Goal: Complete application form: Complete application form

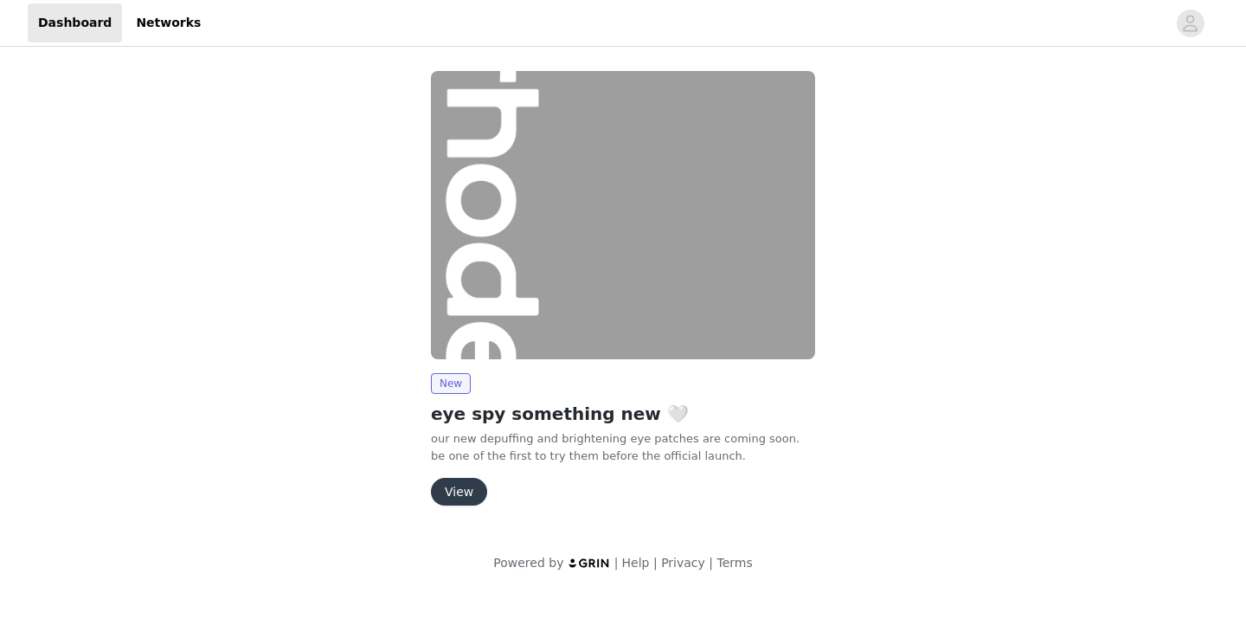
click at [476, 489] on button "View" at bounding box center [459, 492] width 56 height 28
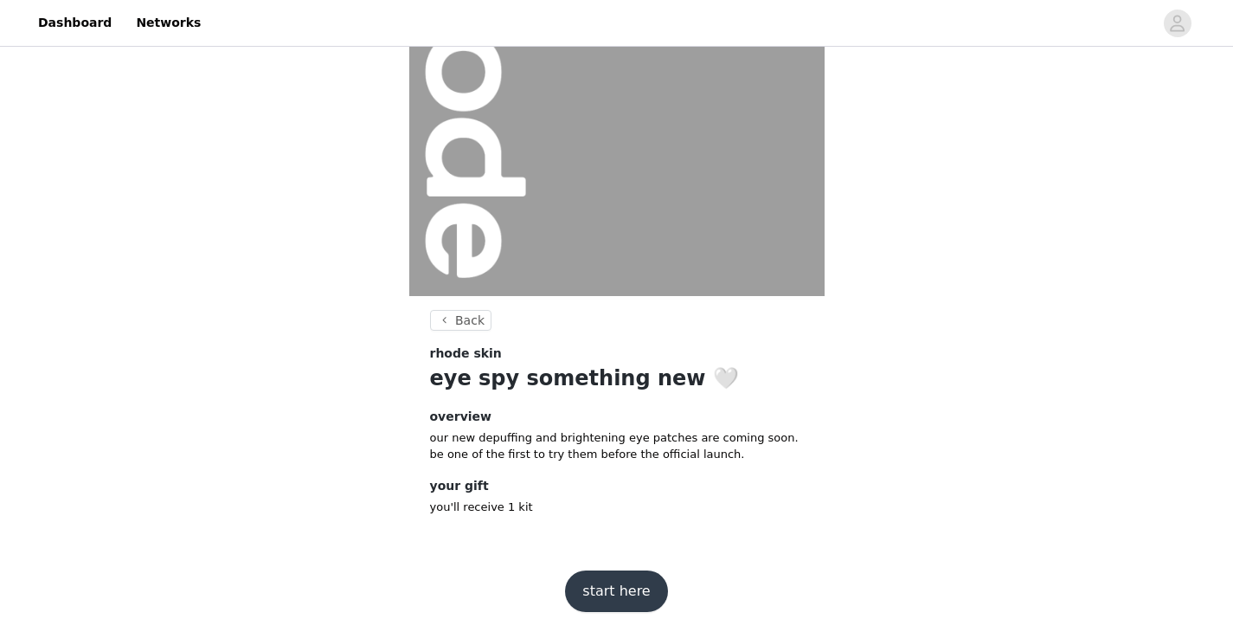
scroll to position [171, 0]
click at [632, 584] on button "start here" at bounding box center [616, 590] width 102 height 42
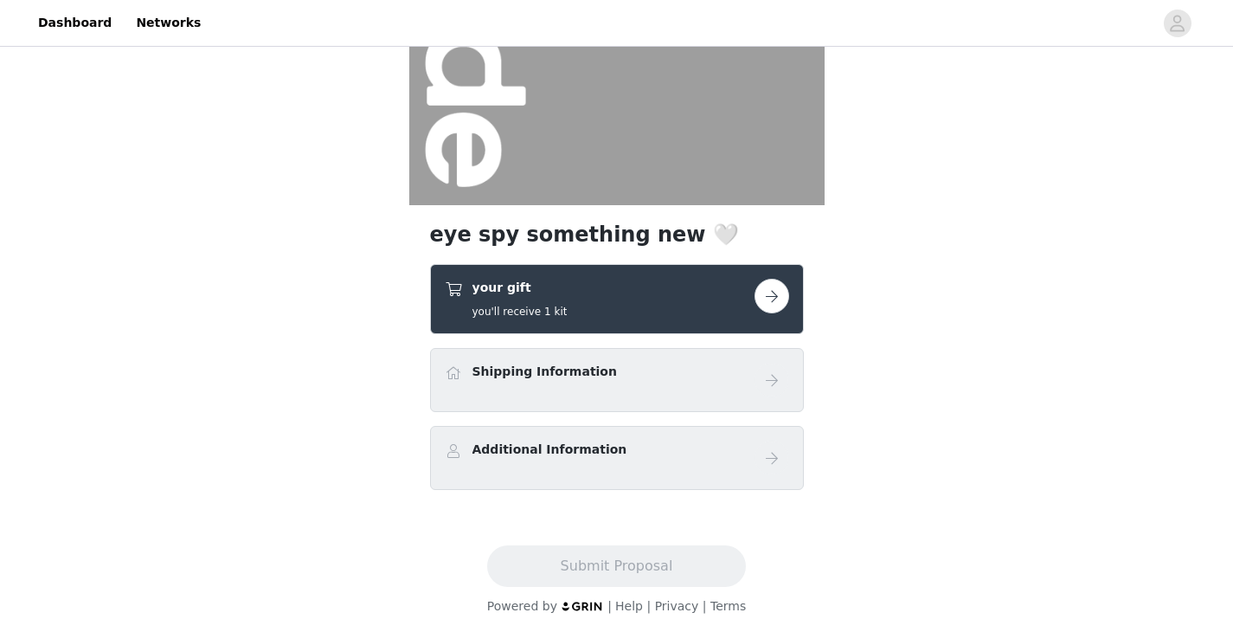
scroll to position [266, 0]
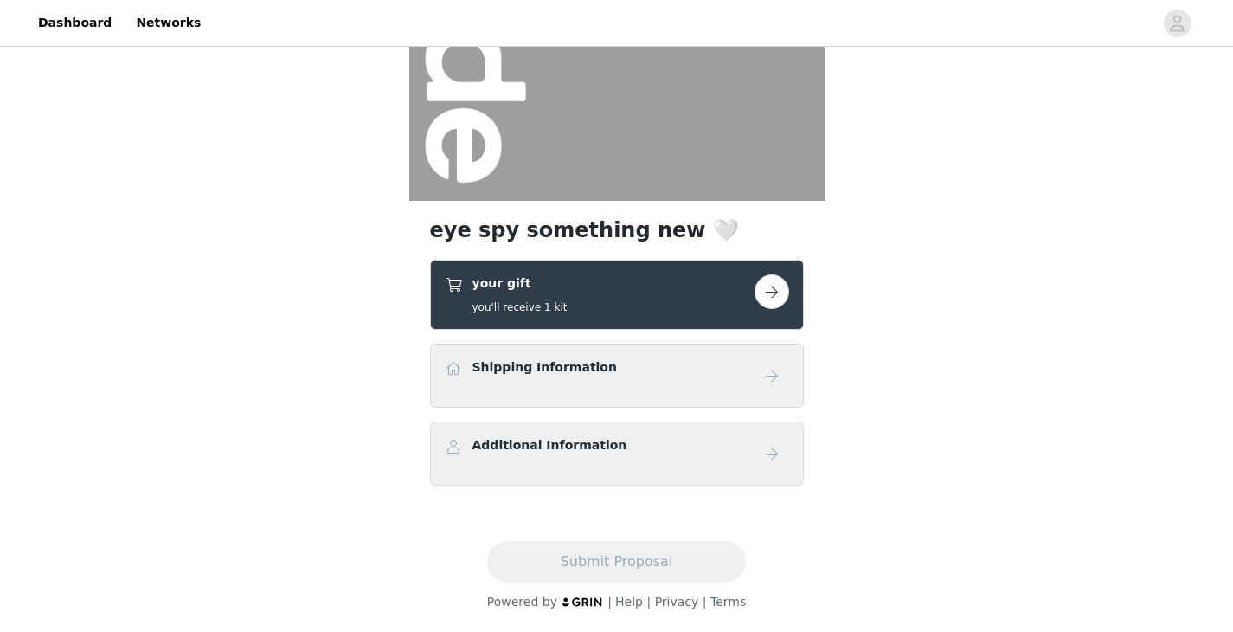
click at [768, 303] on button "button" at bounding box center [771, 291] width 35 height 35
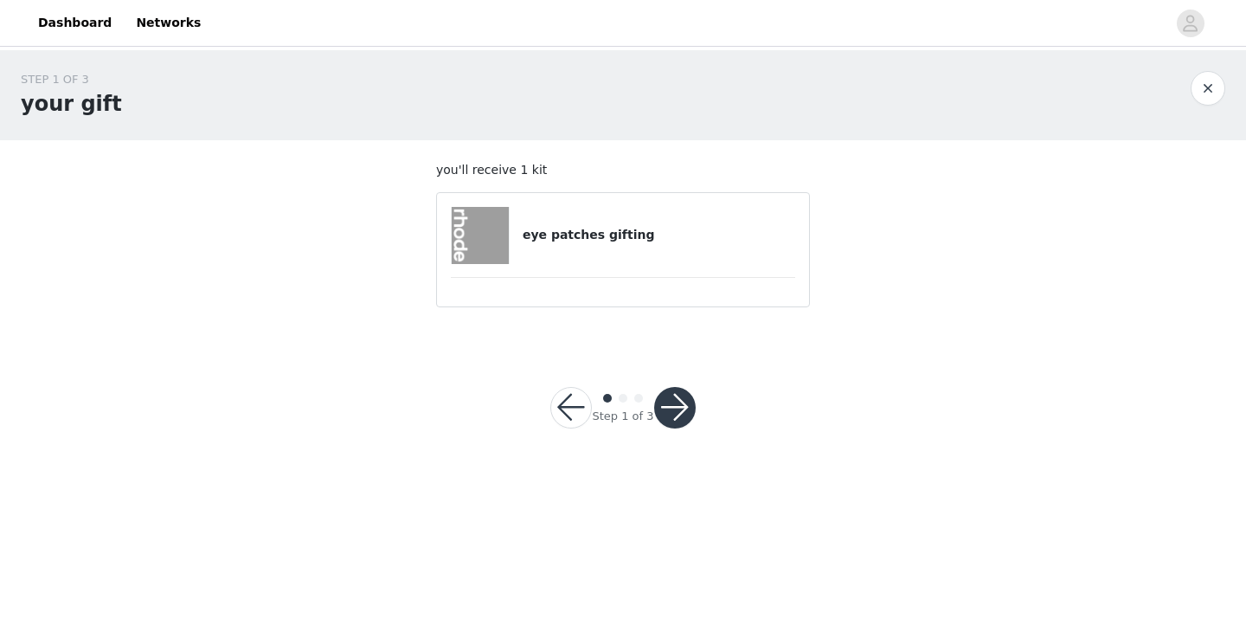
click at [683, 406] on button "button" at bounding box center [675, 408] width 42 height 42
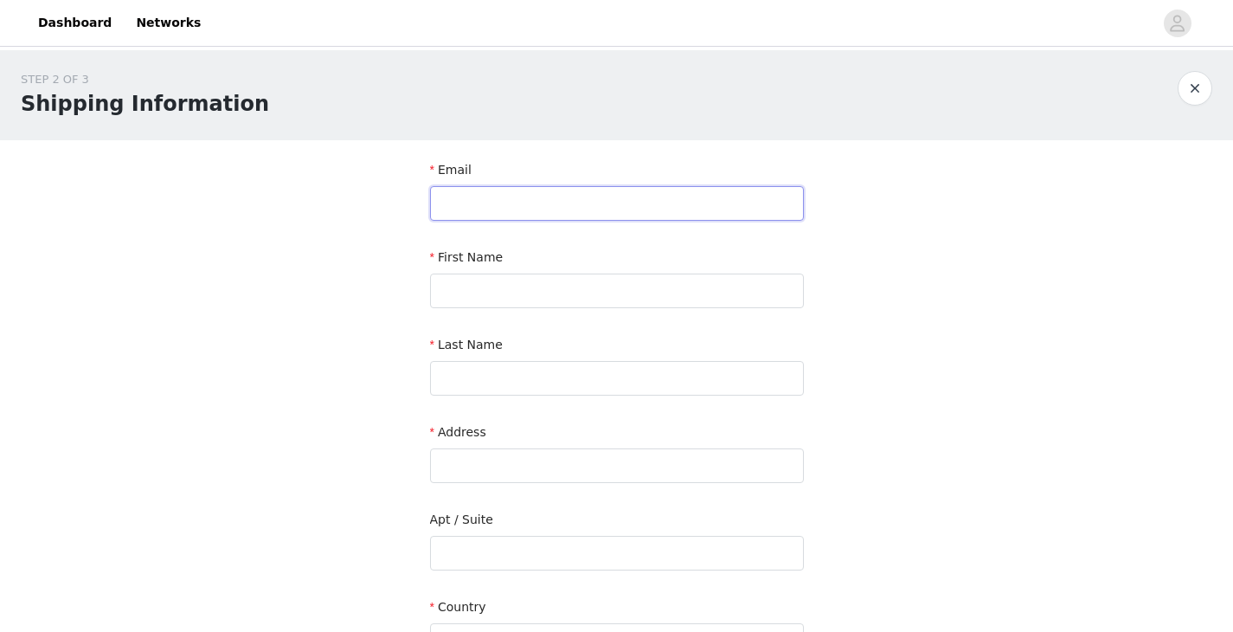
click at [495, 196] on input "text" at bounding box center [617, 203] width 374 height 35
type input "[DOMAIN_NAME][EMAIL_ADDRESS][DOMAIN_NAME]"
type input "[PERSON_NAME]"
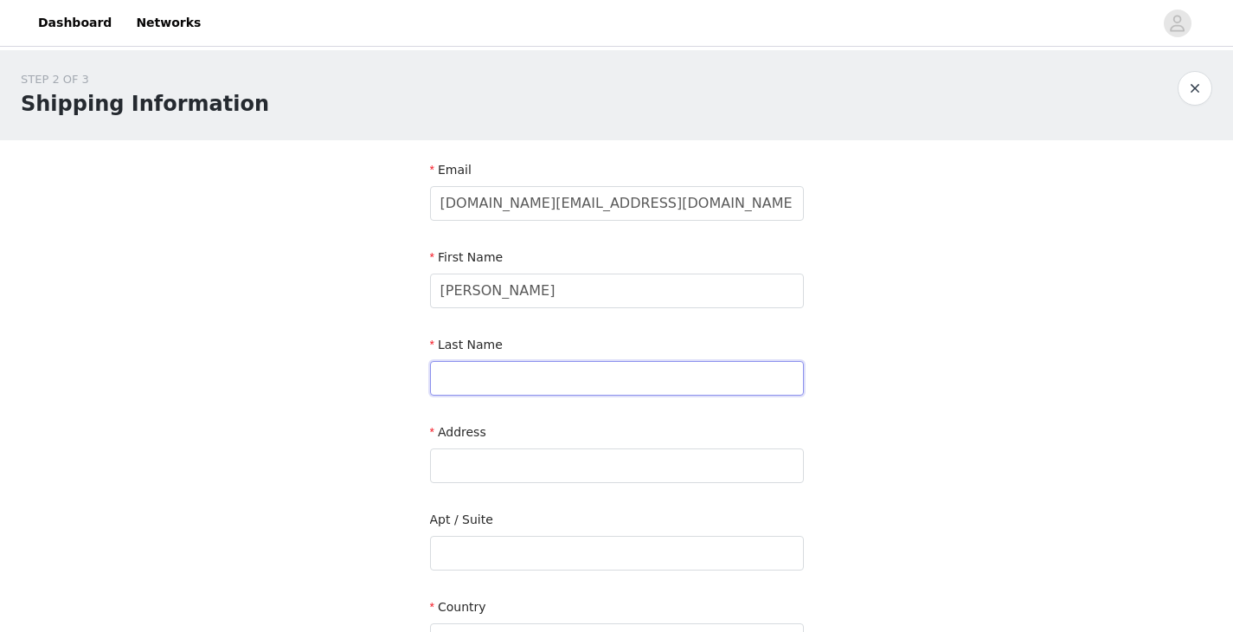
type input "Dahirel"
type input "[STREET_ADDRESS][PERSON_NAME][PERSON_NAME]"
type input "Ivry sur Seine"
type input "94200"
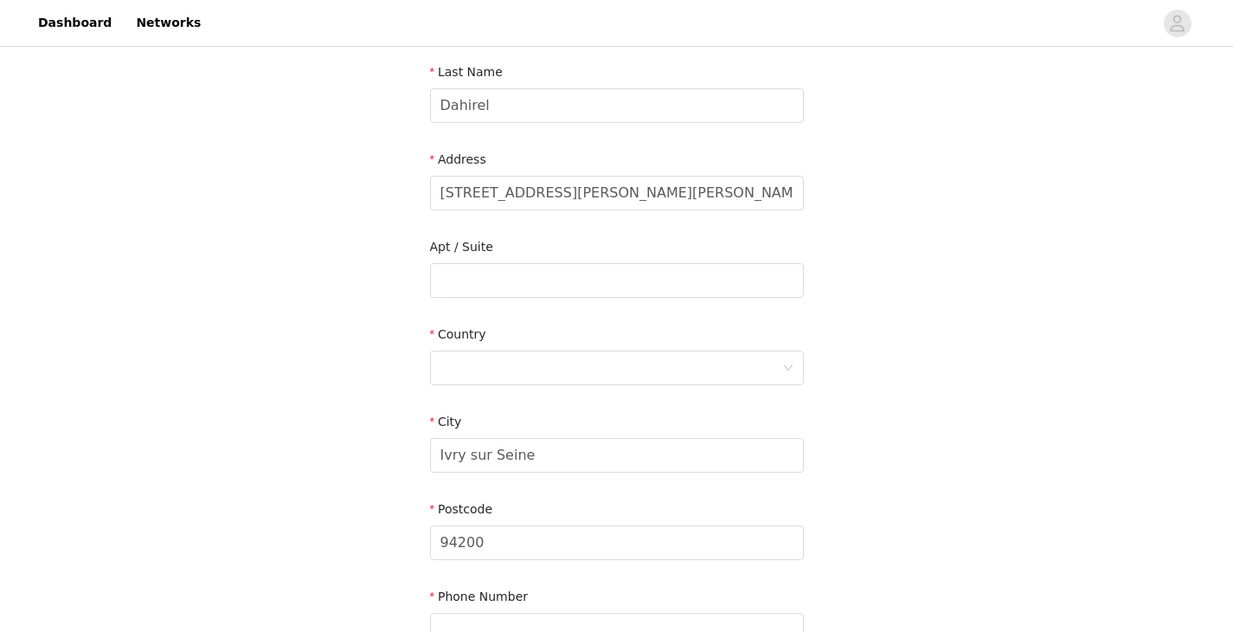
scroll to position [273, 0]
click at [619, 207] on input "[STREET_ADDRESS][PERSON_NAME][PERSON_NAME]" at bounding box center [617, 192] width 374 height 35
click at [619, 202] on input "[STREET_ADDRESS][PERSON_NAME][PERSON_NAME]" at bounding box center [617, 192] width 374 height 35
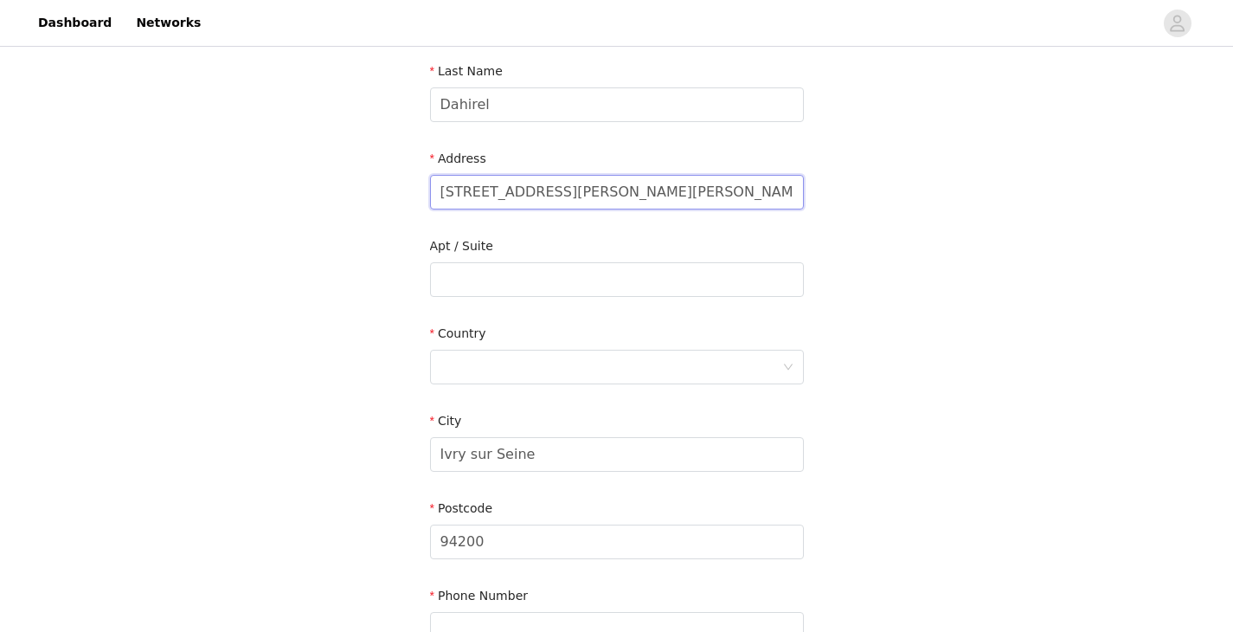
click at [619, 202] on input "[STREET_ADDRESS][PERSON_NAME][PERSON_NAME]" at bounding box center [617, 192] width 374 height 35
paste input "[STREET_ADDRESS][PERSON_NAME]"
type input "[STREET_ADDRESS][PERSON_NAME]"
click at [503, 365] on div at bounding box center [611, 366] width 342 height 33
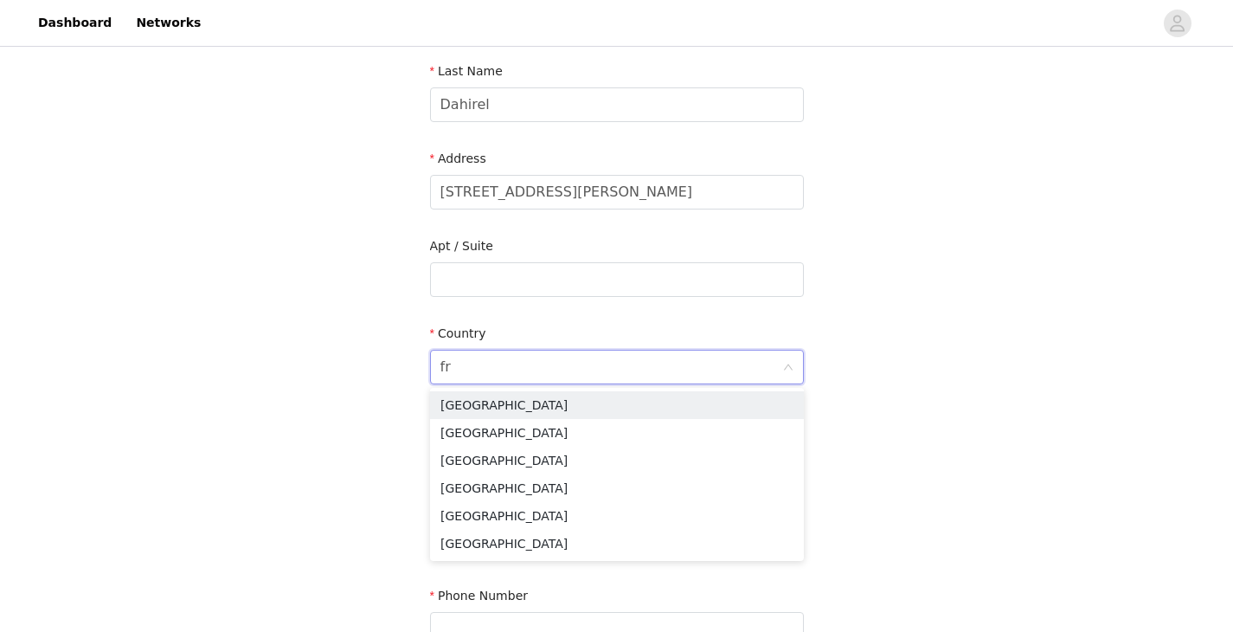
type input "fra"
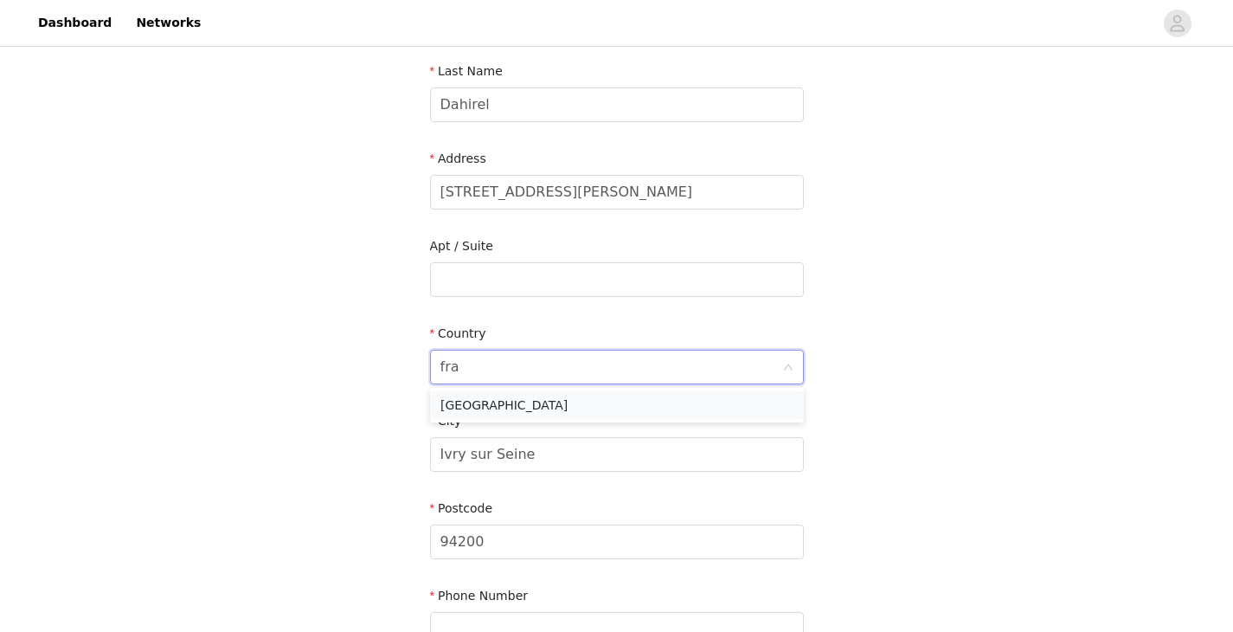
click at [502, 397] on li "[GEOGRAPHIC_DATA]" at bounding box center [617, 405] width 374 height 28
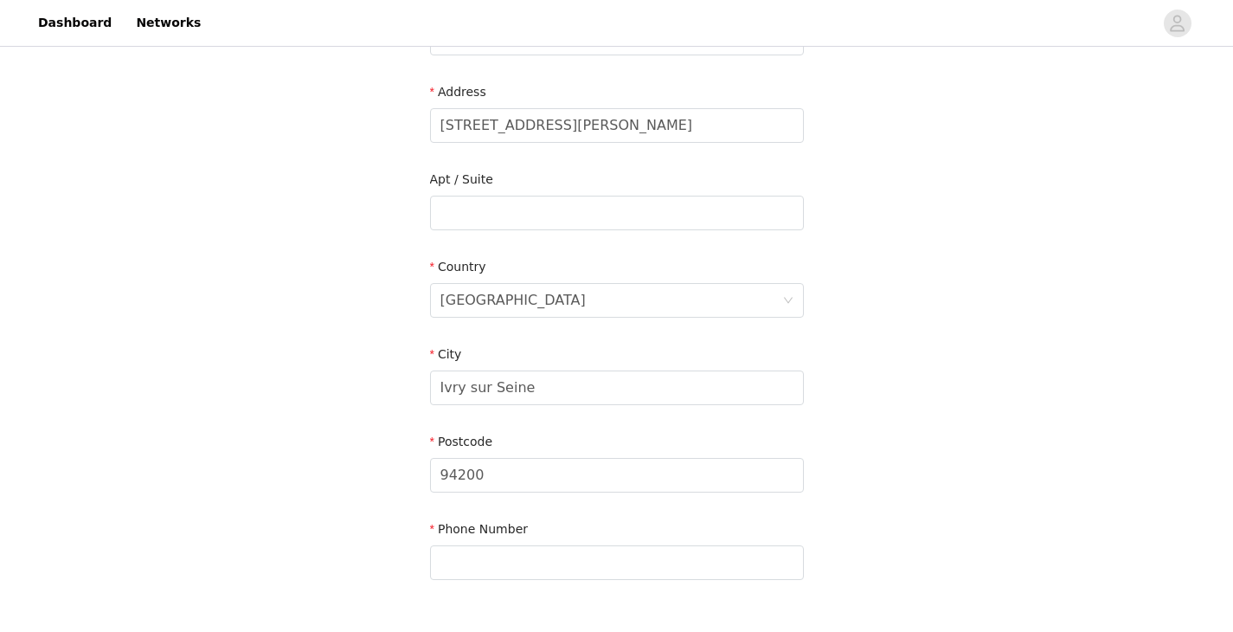
scroll to position [342, 0]
click at [553, 378] on input "Ivry sur Seine" at bounding box center [617, 386] width 374 height 35
click at [552, 378] on input "Ivry sur Seine" at bounding box center [617, 386] width 374 height 35
paste input "[GEOGRAPHIC_DATA]"
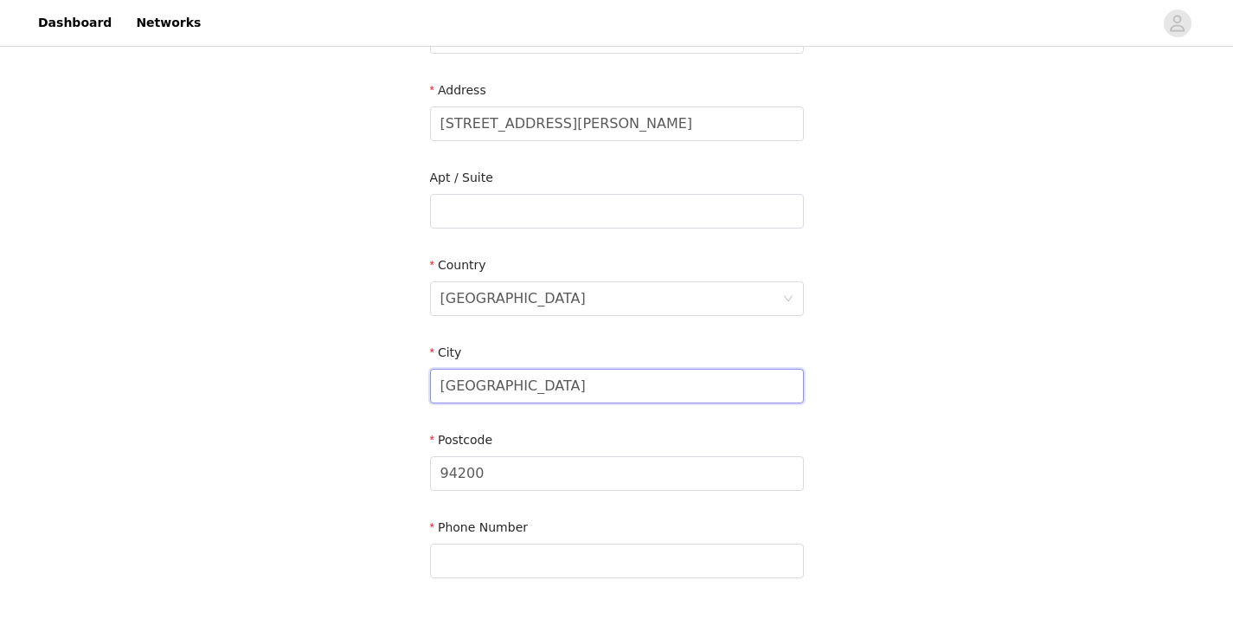
type input "[GEOGRAPHIC_DATA]"
click at [494, 460] on input "94200" at bounding box center [617, 473] width 374 height 35
paste input "26"
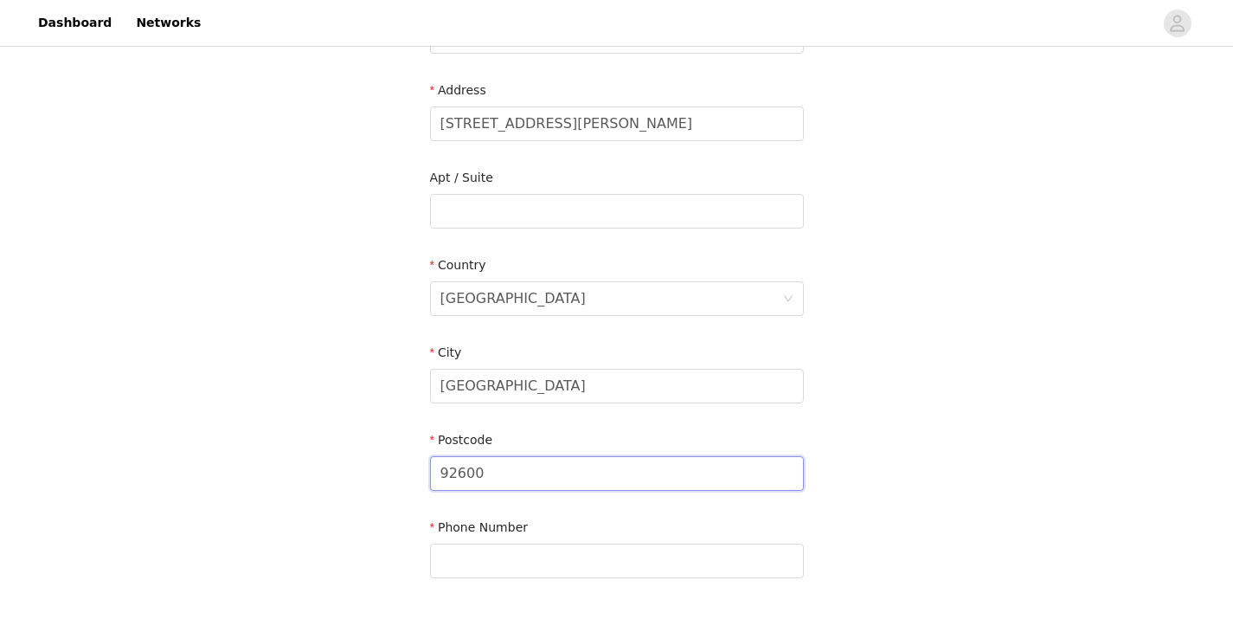
type input "92600"
click at [349, 448] on div "STEP 2 OF 3 Shipping Information Email [DOMAIN_NAME][EMAIL_ADDRESS][DOMAIN_NAME…" at bounding box center [616, 167] width 1233 height 918
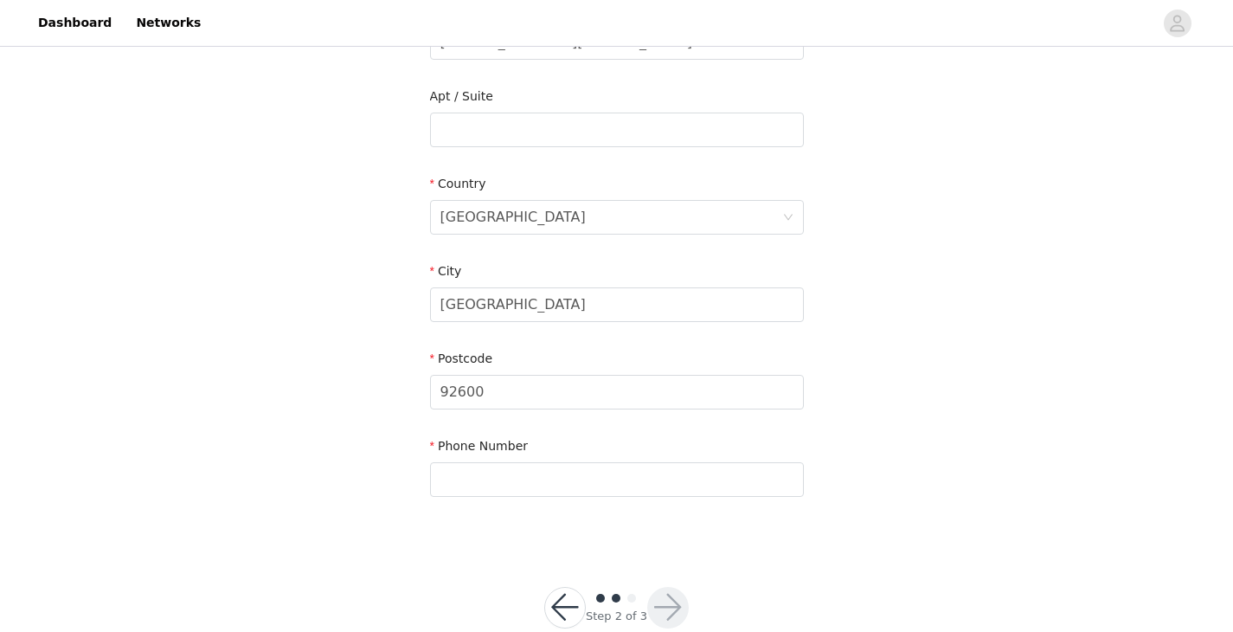
scroll to position [460, 0]
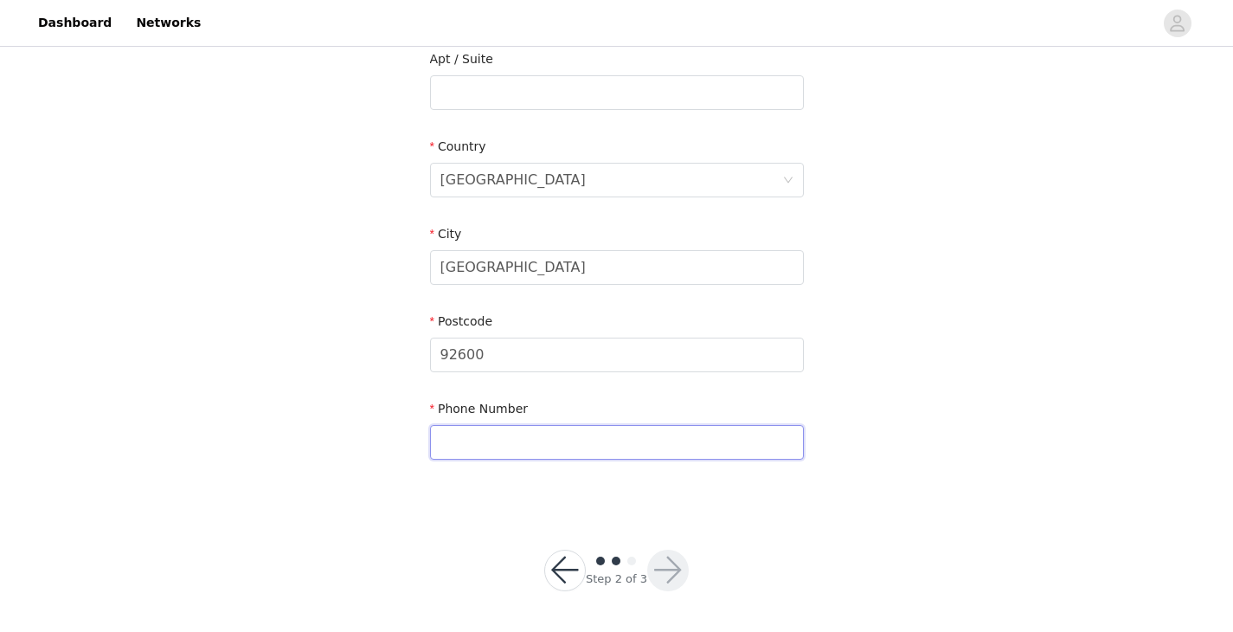
click at [508, 426] on input "text" at bounding box center [617, 442] width 374 height 35
paste input "0680128905"
click at [776, 479] on section "Email [DOMAIN_NAME][EMAIL_ADDRESS][DOMAIN_NAME] First Name [PERSON_NAME] Last N…" at bounding box center [616, 94] width 415 height 828
drag, startPoint x: 448, startPoint y: 443, endPoint x: 432, endPoint y: 438, distance: 17.2
click at [432, 438] on input "0680128905" at bounding box center [617, 442] width 374 height 35
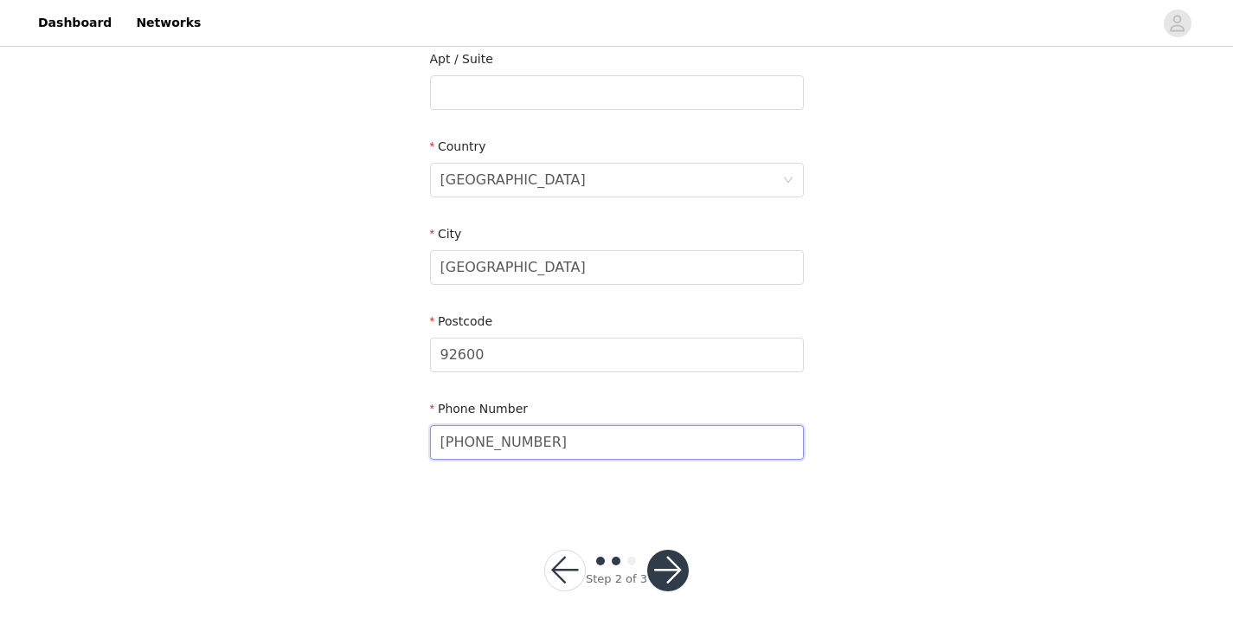
type input "[PHONE_NUMBER]"
click at [513, 486] on section "Email [DOMAIN_NAME][EMAIL_ADDRESS][DOMAIN_NAME] First Name [PERSON_NAME] Last N…" at bounding box center [616, 94] width 415 height 828
click at [657, 567] on button "button" at bounding box center [668, 570] width 42 height 42
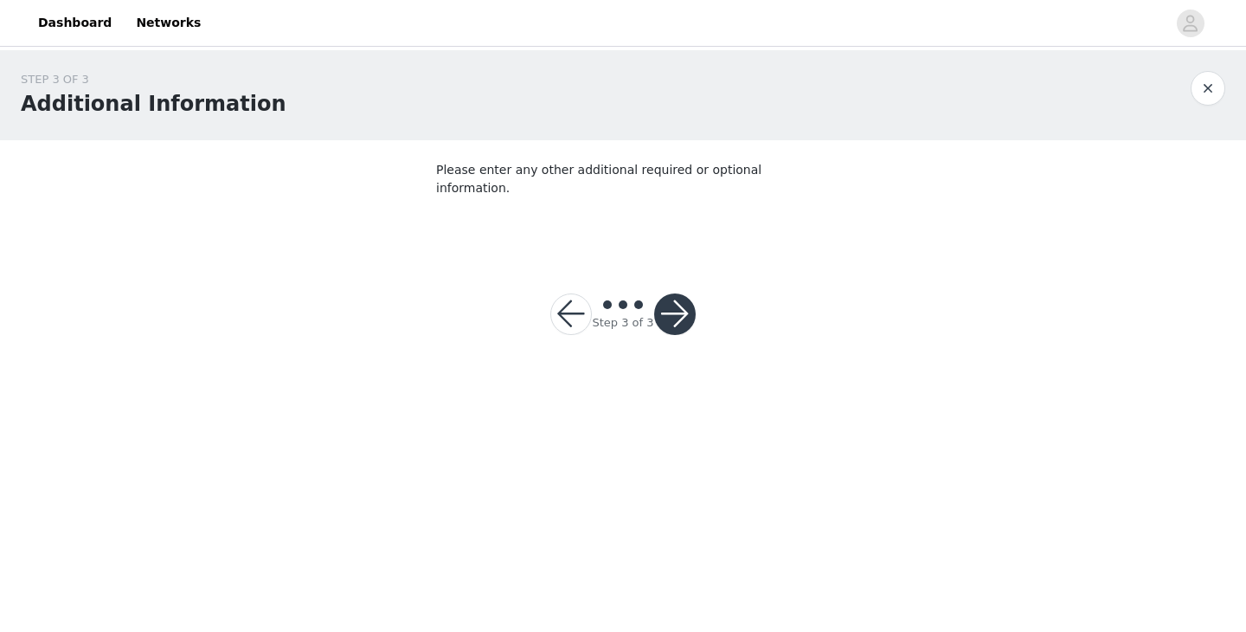
click at [685, 294] on button "button" at bounding box center [675, 314] width 42 height 42
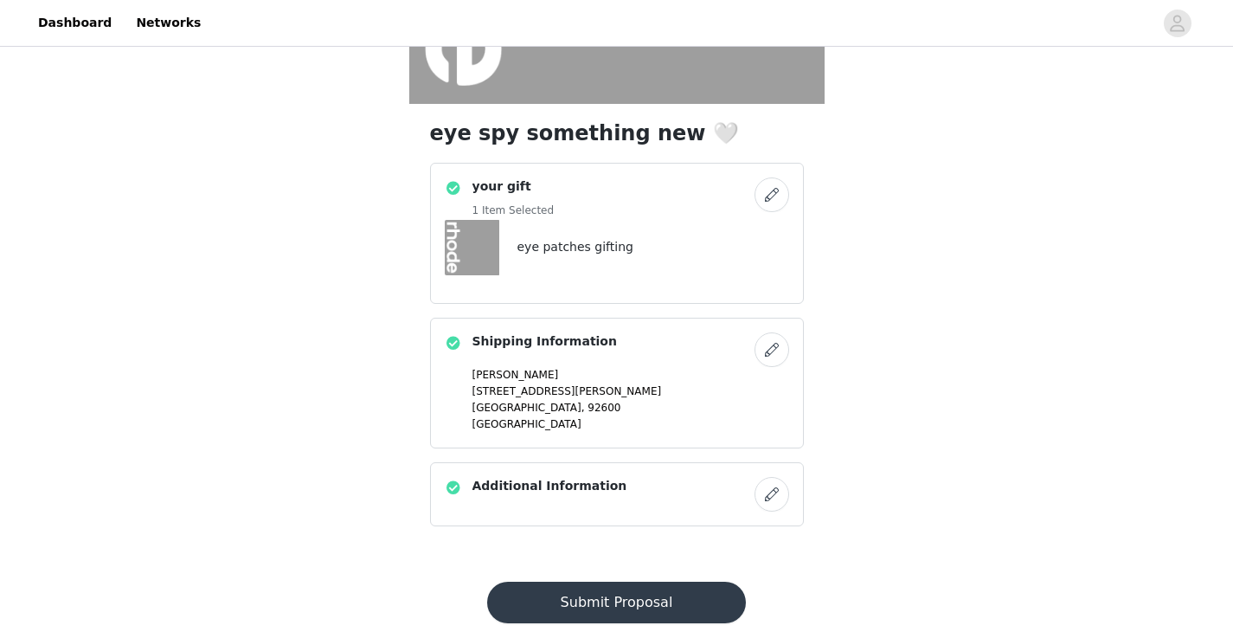
scroll to position [402, 0]
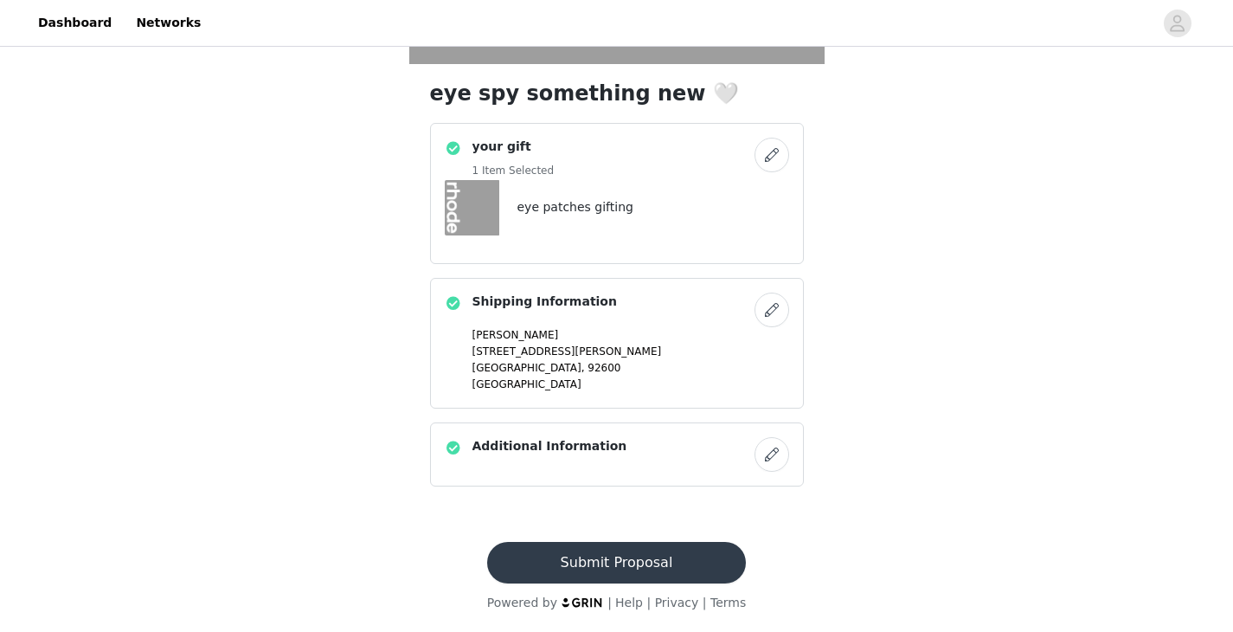
click at [607, 555] on button "Submit Proposal" at bounding box center [616, 563] width 259 height 42
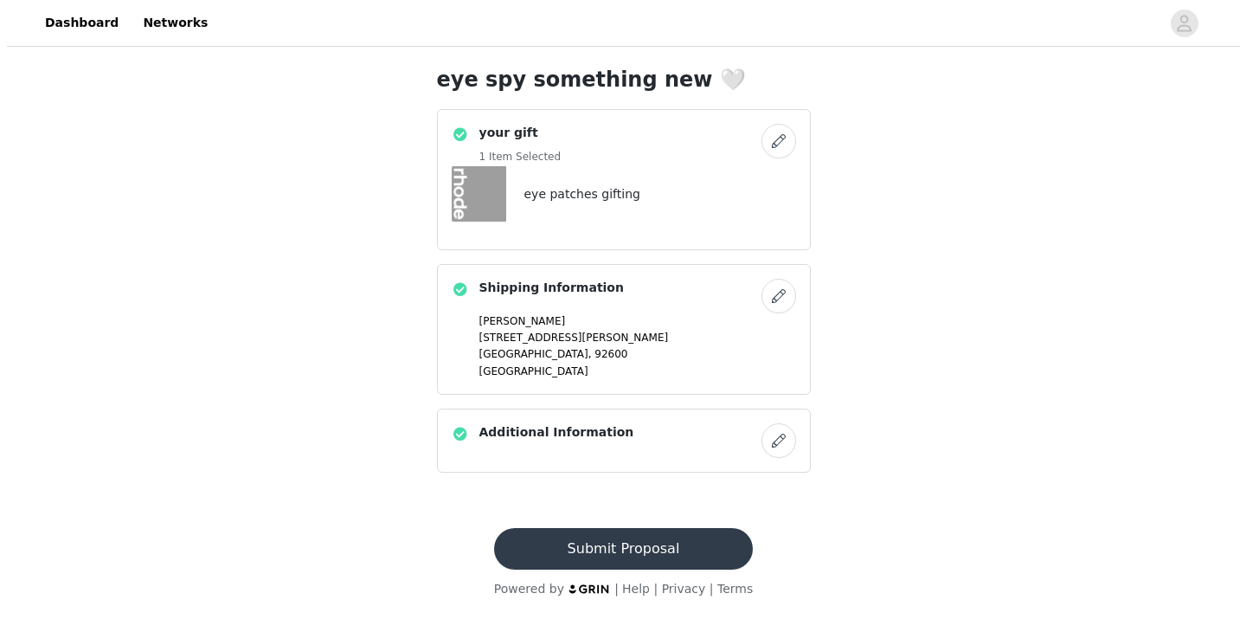
scroll to position [0, 0]
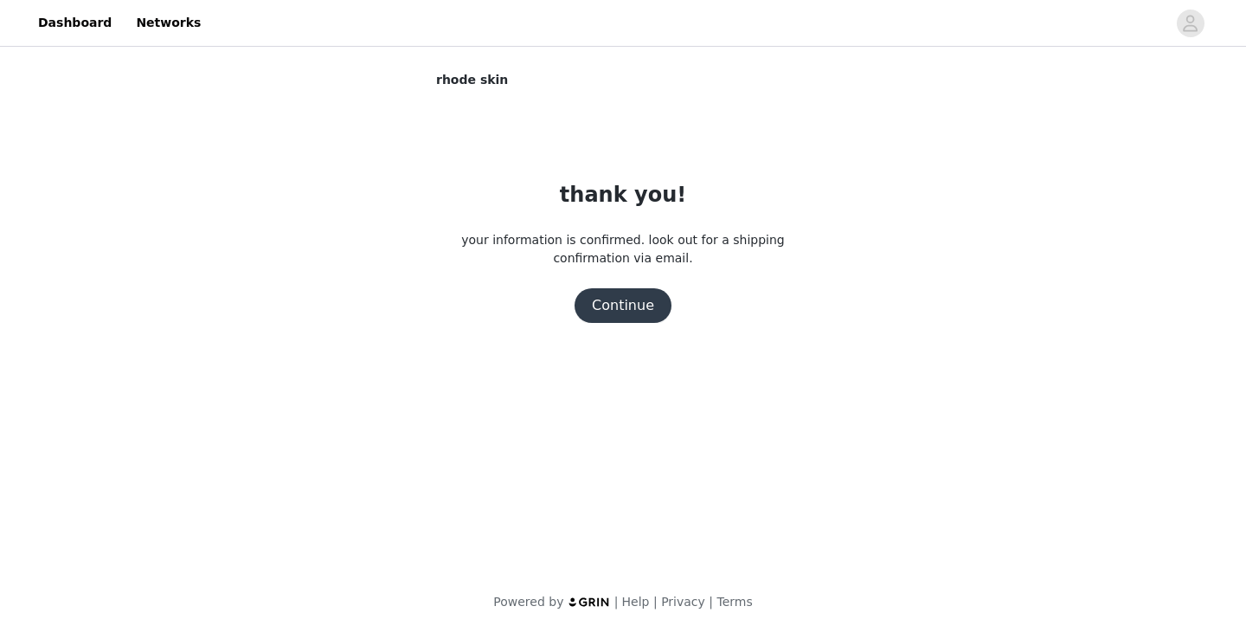
click at [588, 298] on button "Continue" at bounding box center [622, 305] width 97 height 35
click at [600, 312] on button "Continue" at bounding box center [622, 305] width 97 height 35
